Goal: Find specific page/section: Find specific page/section

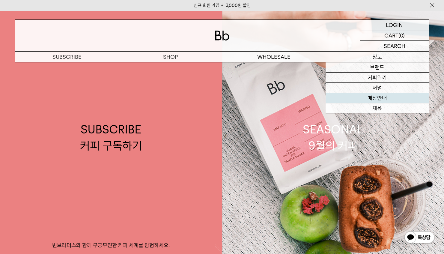
click at [386, 101] on link "매장안내" at bounding box center [378, 98] width 104 height 10
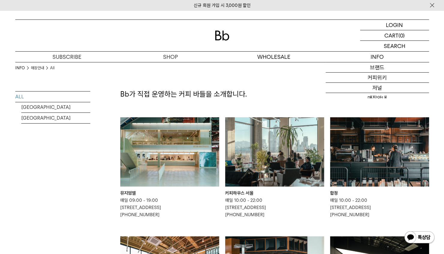
scroll to position [90, 0]
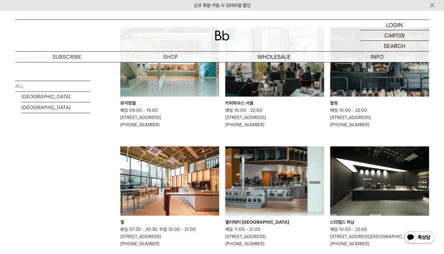
click at [289, 87] on img at bounding box center [274, 61] width 99 height 69
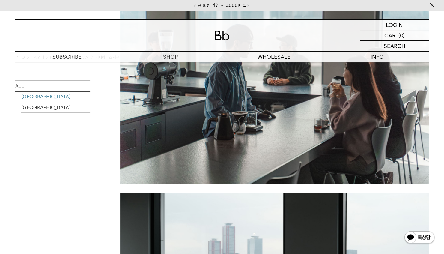
scroll to position [1261, 0]
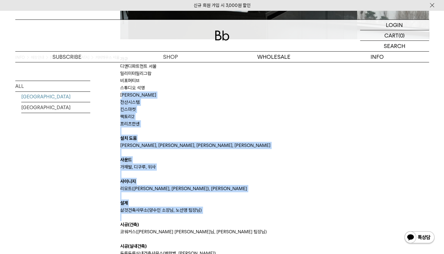
drag, startPoint x: 124, startPoint y: 96, endPoint x: 185, endPoint y: 215, distance: 134.1
click at [240, 115] on p "팩토리2" at bounding box center [274, 116] width 309 height 7
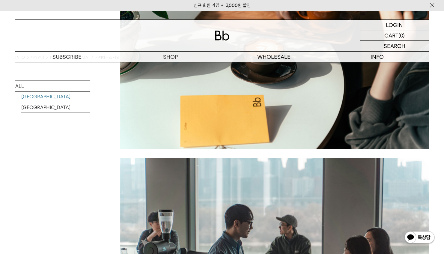
scroll to position [840, 0]
